Goal: Task Accomplishment & Management: Complete application form

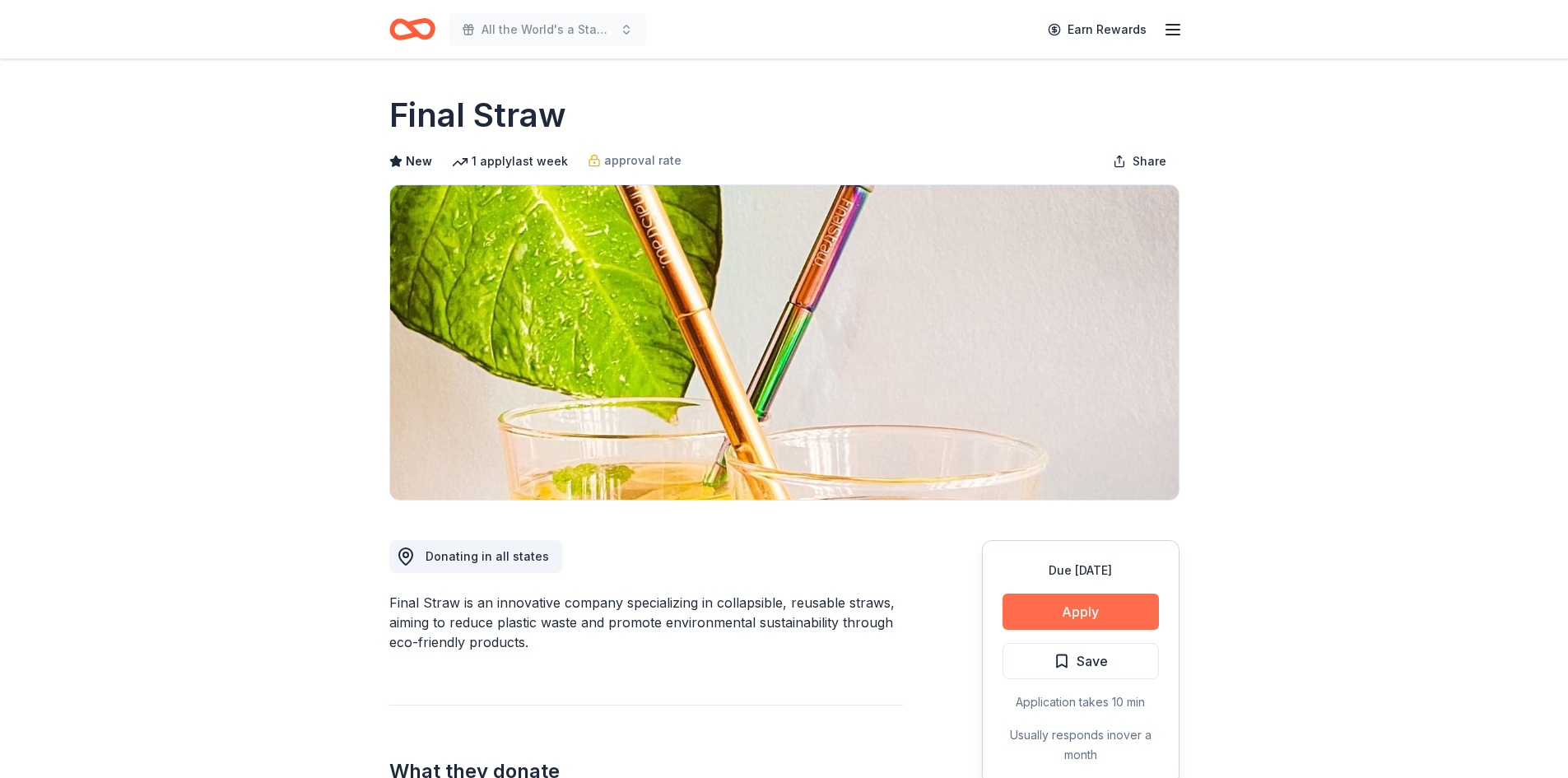
click at [1058, 612] on button "Apply" at bounding box center [1080, 612] width 157 height 36
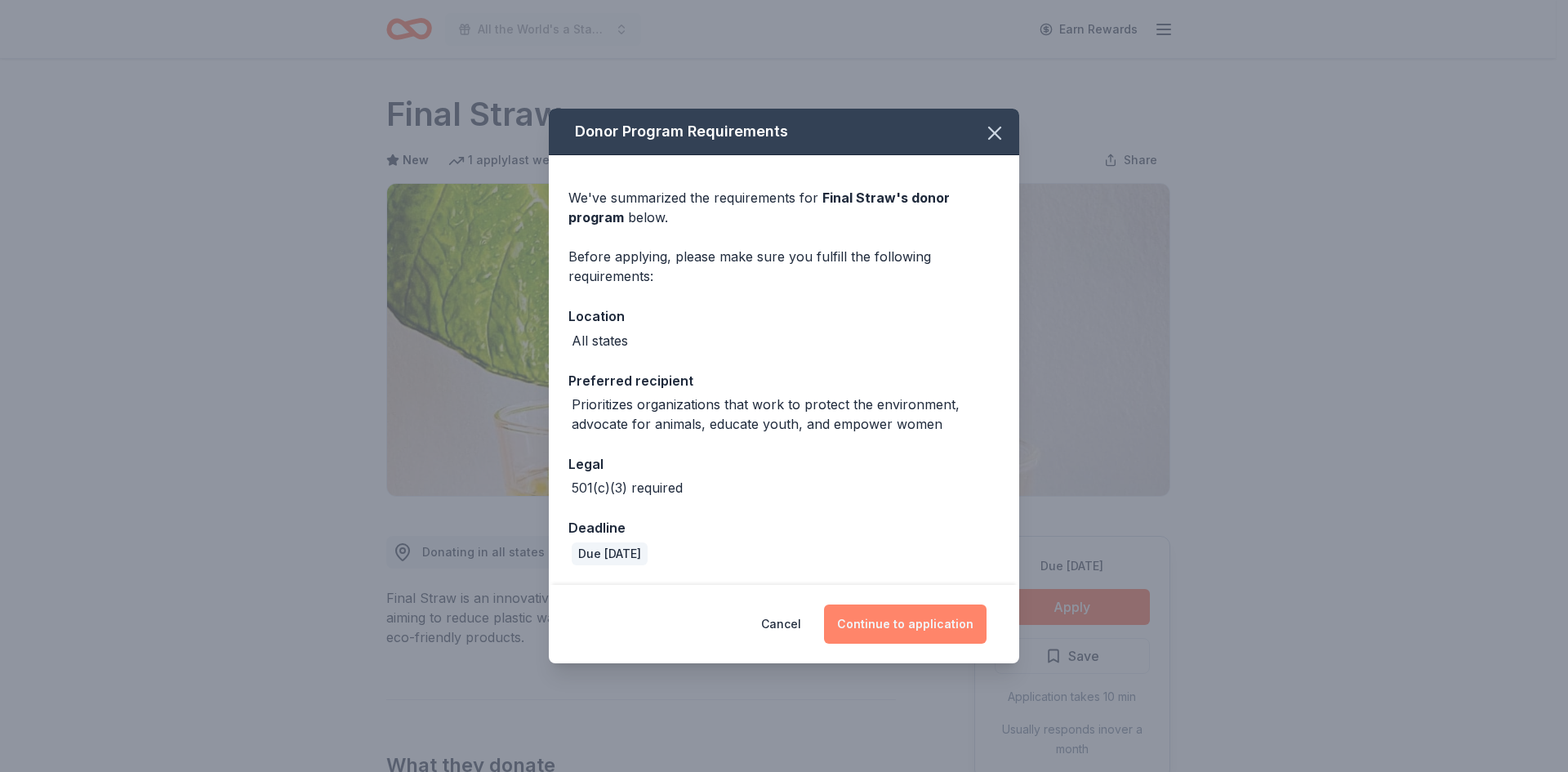
click at [882, 625] on button "Continue to application" at bounding box center [904, 624] width 163 height 40
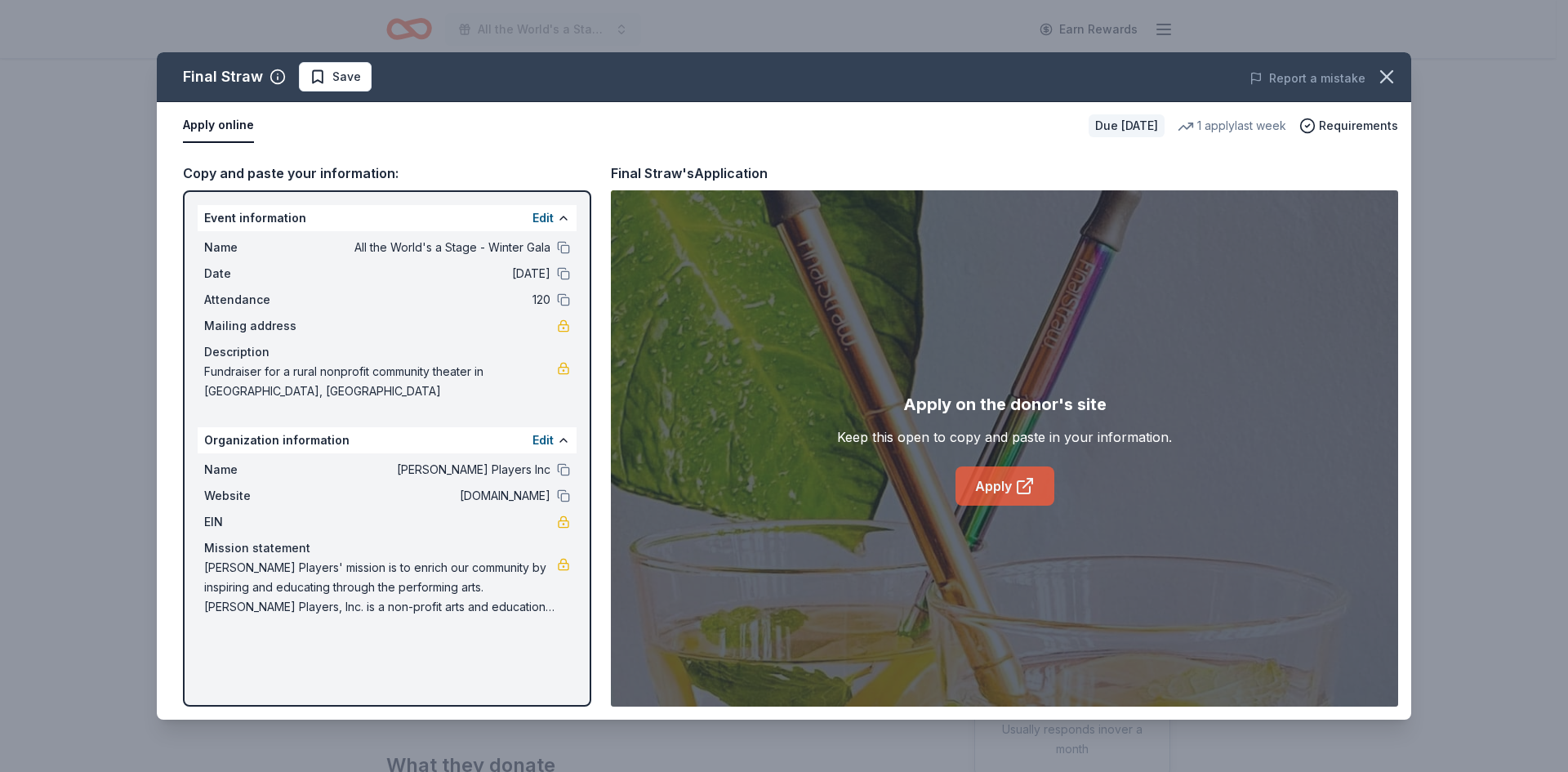
click at [988, 492] on link "Apply" at bounding box center [1004, 486] width 99 height 40
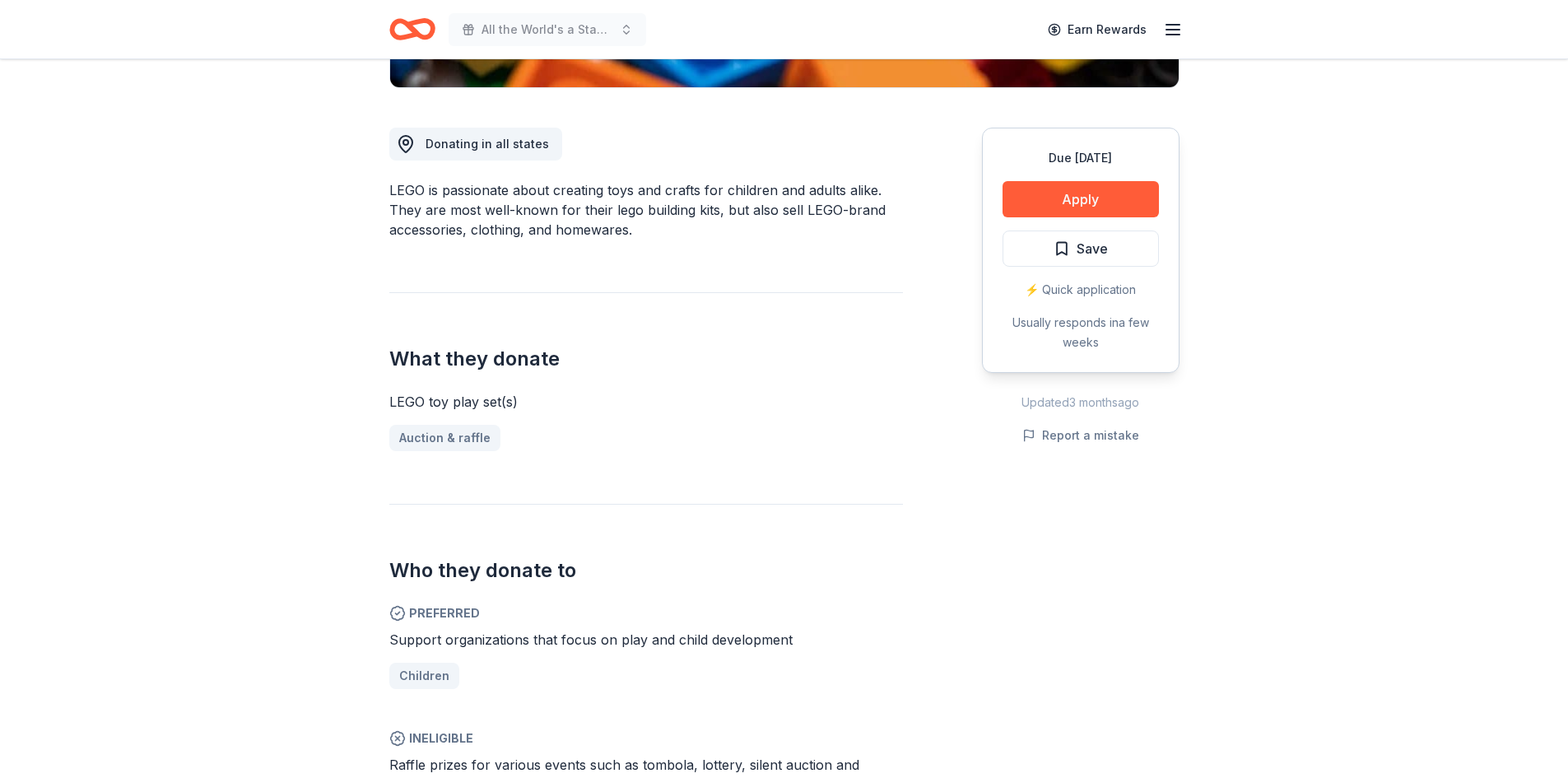
scroll to position [329, 0]
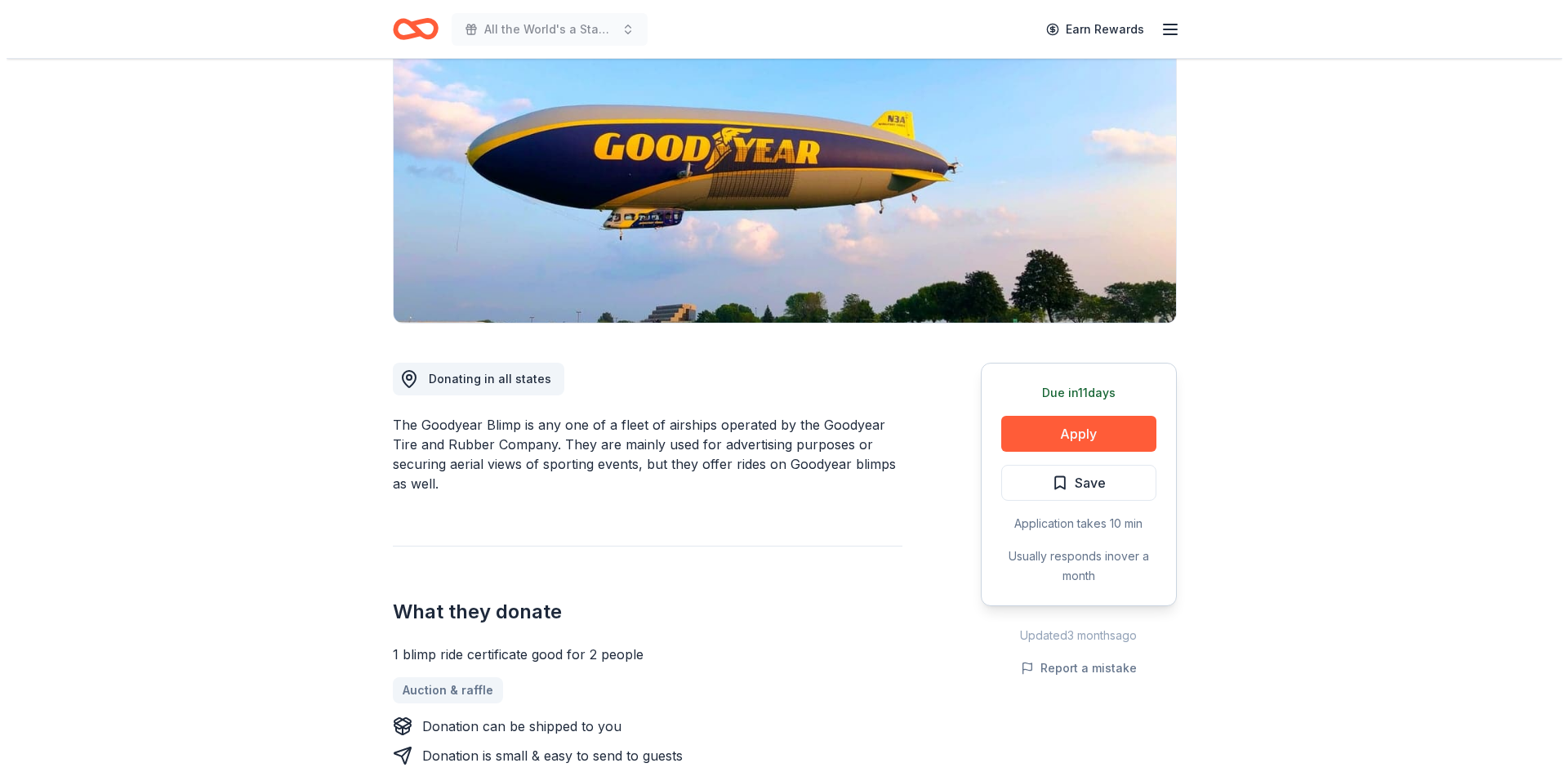
scroll to position [82, 0]
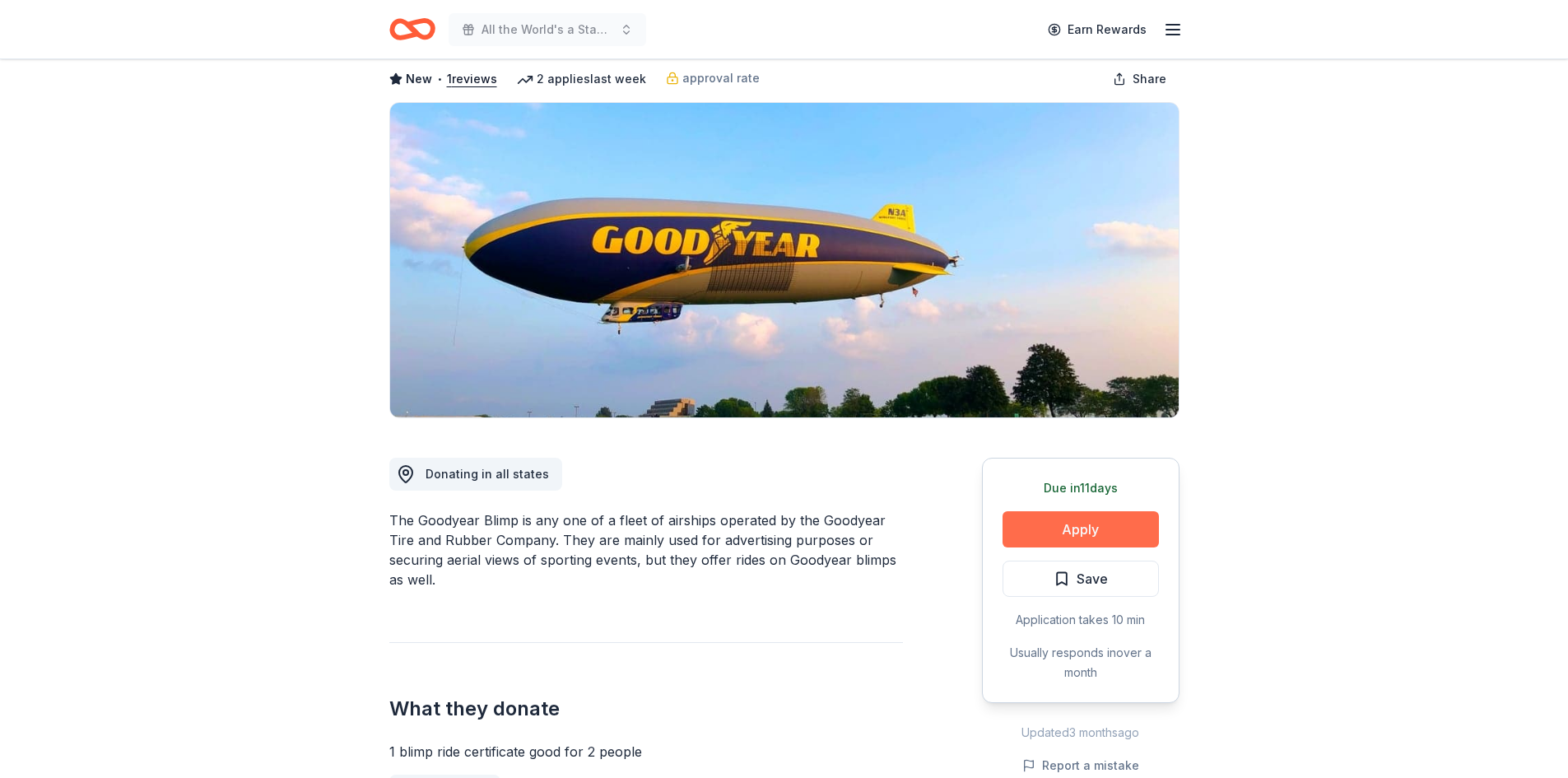
click at [1106, 528] on button "Apply" at bounding box center [1080, 529] width 157 height 36
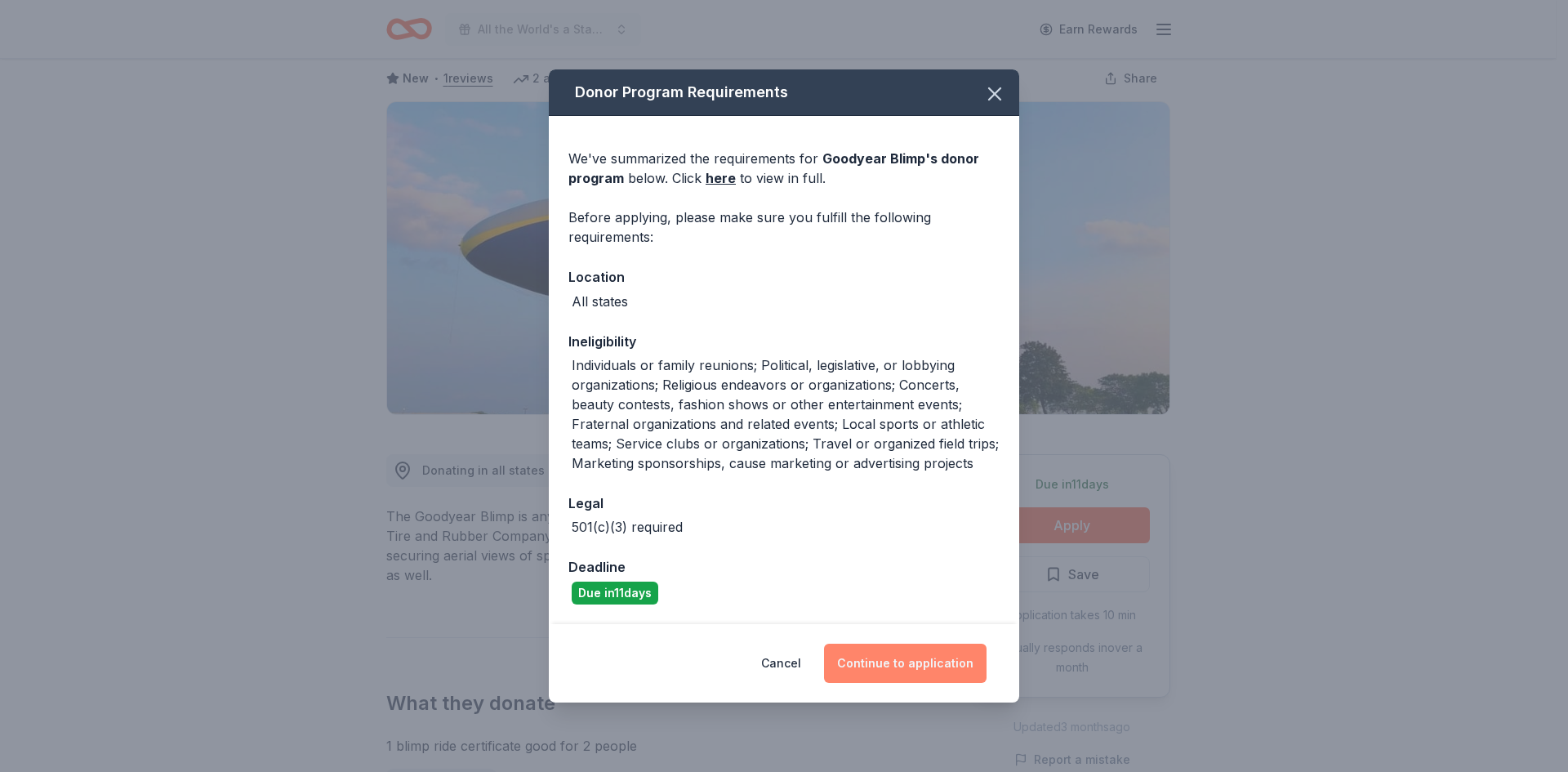
click at [926, 662] on button "Continue to application" at bounding box center [904, 664] width 163 height 40
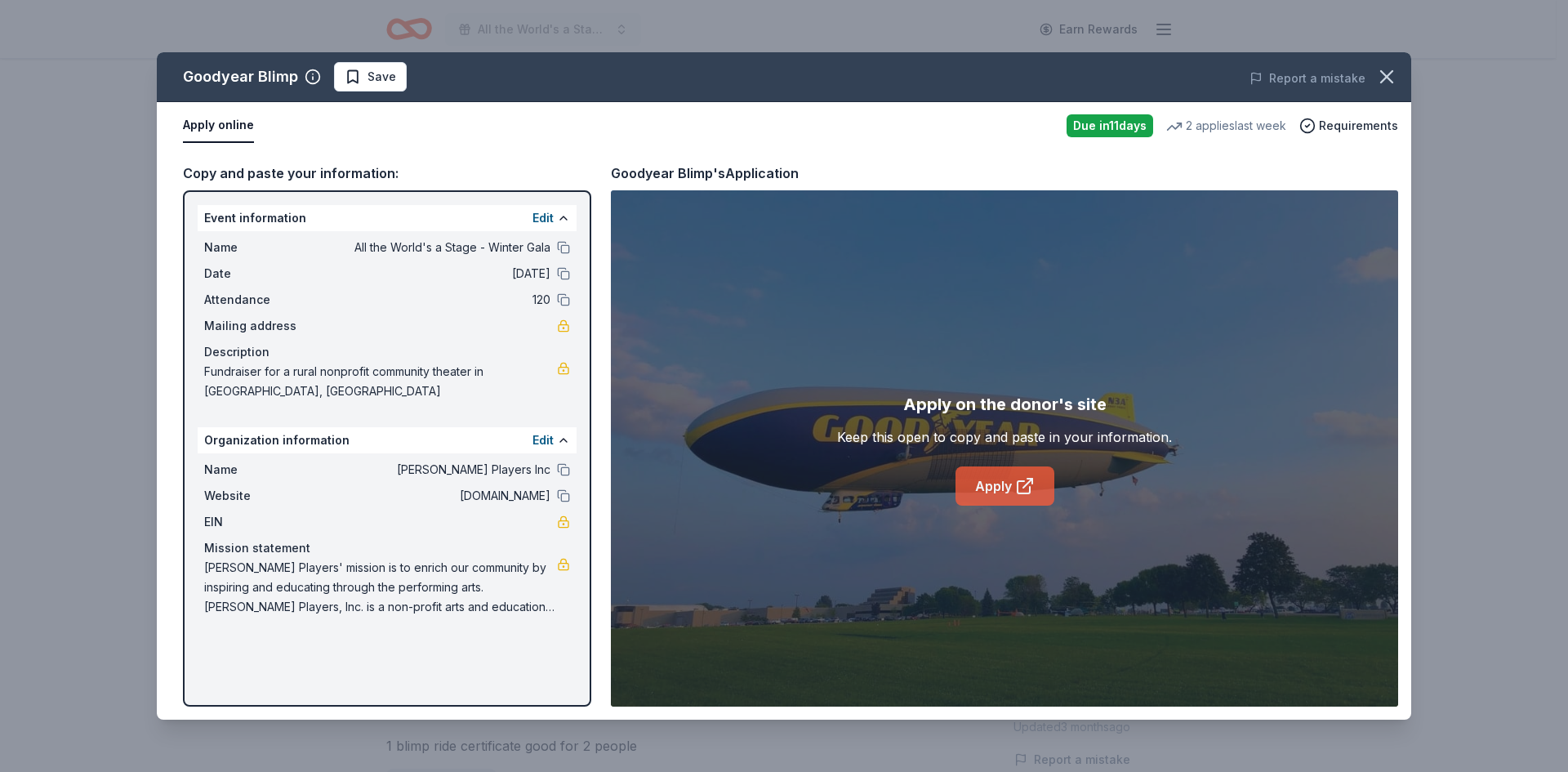
click at [1002, 486] on link "Apply" at bounding box center [1004, 486] width 99 height 40
